Goal: Navigation & Orientation: Find specific page/section

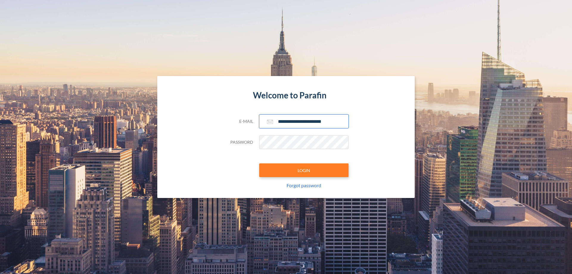
type input "**********"
click at [304, 170] on button "LOGIN" at bounding box center [303, 170] width 89 height 14
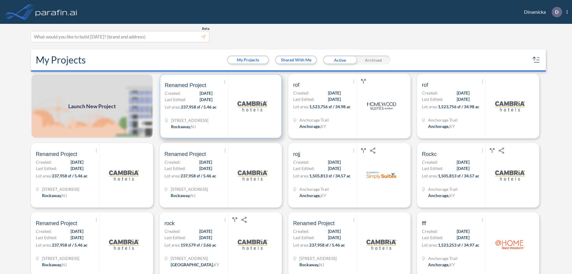
scroll to position [1, 0]
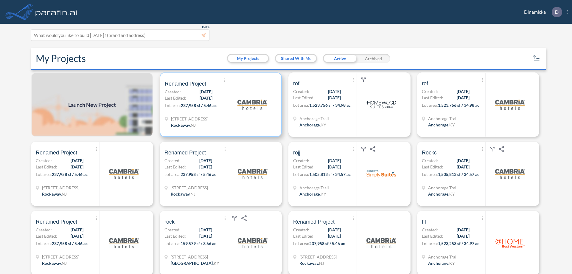
click at [219, 105] on p "Lot area: 237,958 sf / 5.46 ac" at bounding box center [196, 106] width 63 height 9
